Goal: Task Accomplishment & Management: Manage account settings

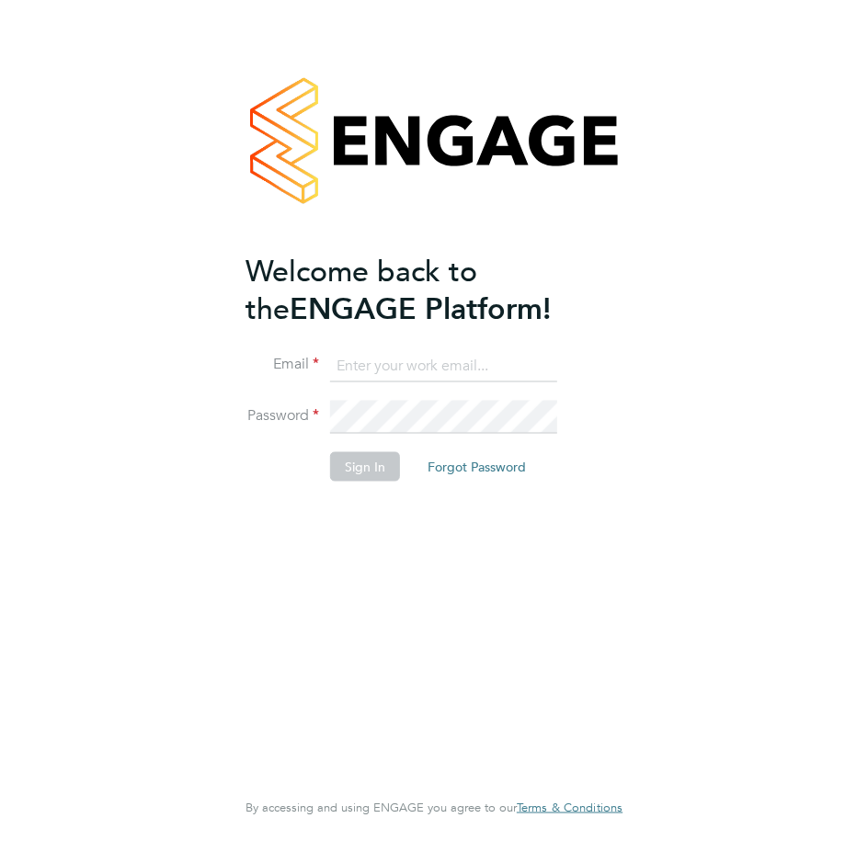
click at [362, 363] on input at bounding box center [443, 365] width 227 height 33
type input "[PERSON_NAME][EMAIL_ADDRESS][PERSON_NAME][DOMAIN_NAME]"
click at [347, 460] on button "Sign In" at bounding box center [365, 466] width 70 height 29
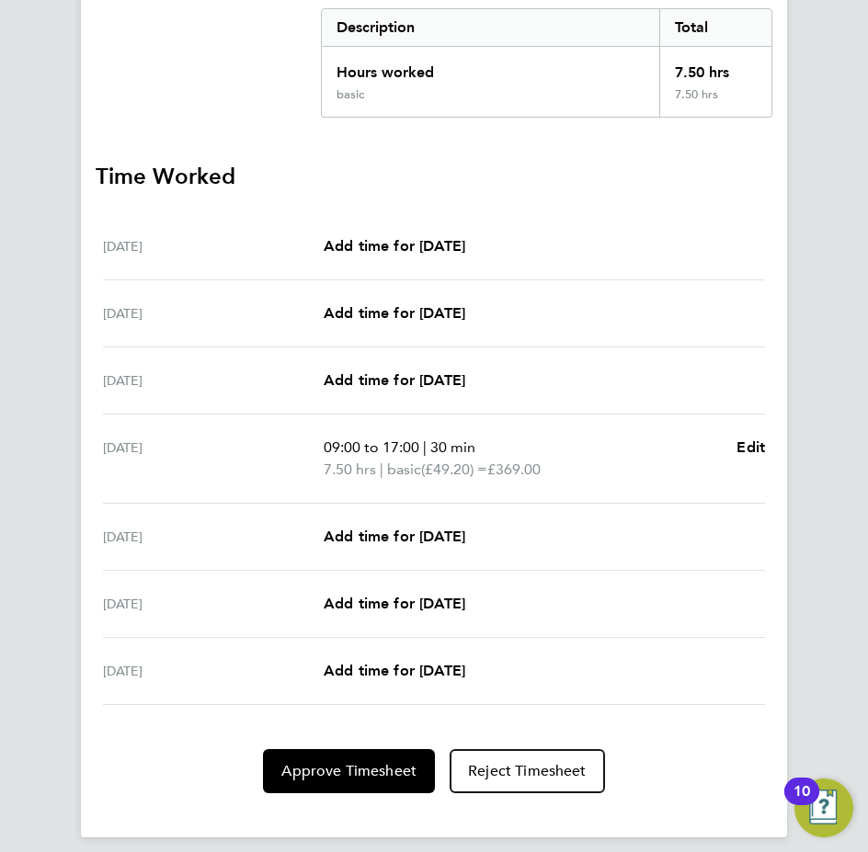
scroll to position [410, 0]
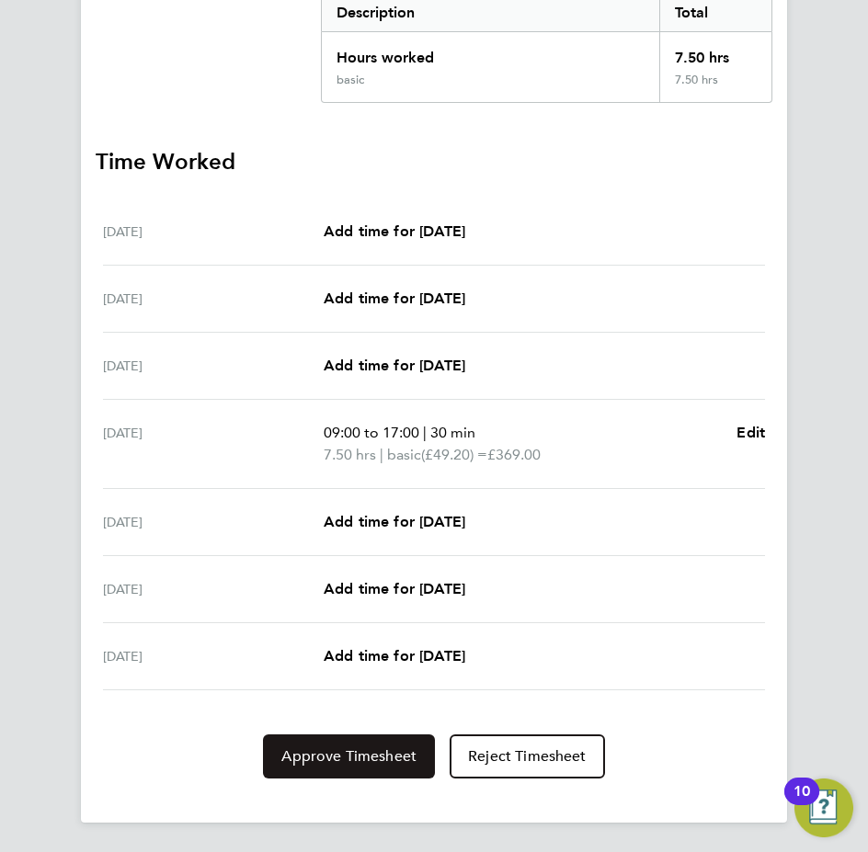
click at [364, 754] on span "Approve Timesheet" at bounding box center [348, 756] width 135 height 18
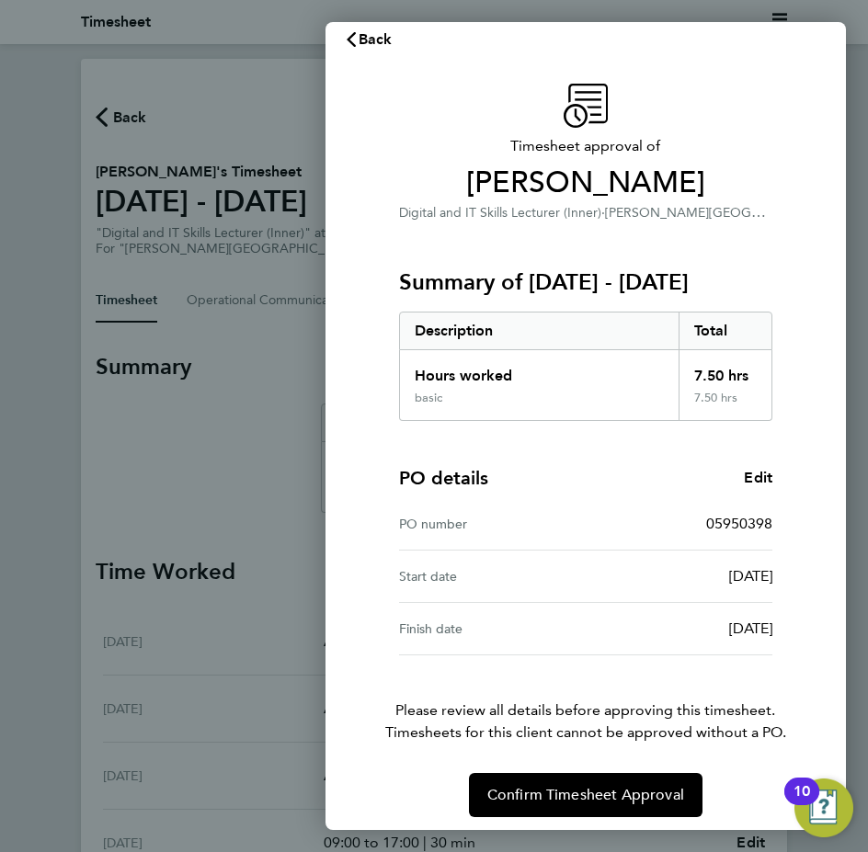
scroll to position [28, 0]
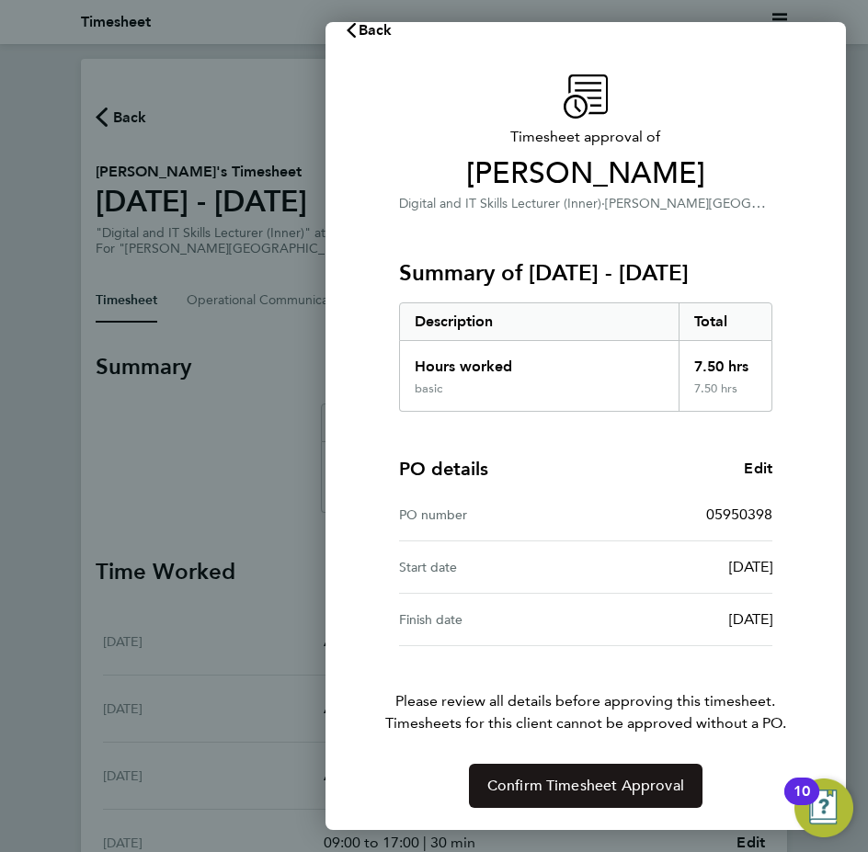
click at [595, 776] on button "Confirm Timesheet Approval" at bounding box center [585, 786] width 233 height 44
